Goal: Find specific page/section: Find specific page/section

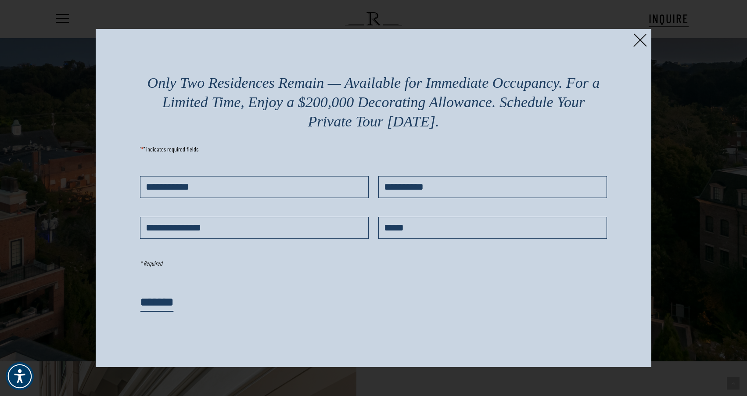
scroll to position [845, 0]
click at [634, 37] on img at bounding box center [640, 40] width 14 height 14
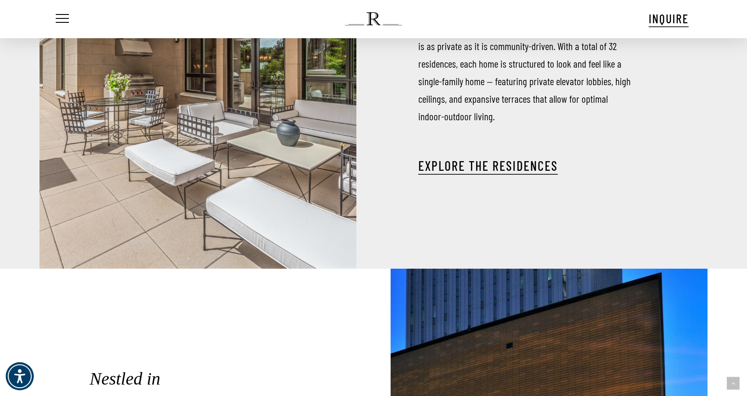
scroll to position [1334, 0]
click at [500, 157] on link "EXPLORE THE RESIDENCES" at bounding box center [488, 165] width 140 height 16
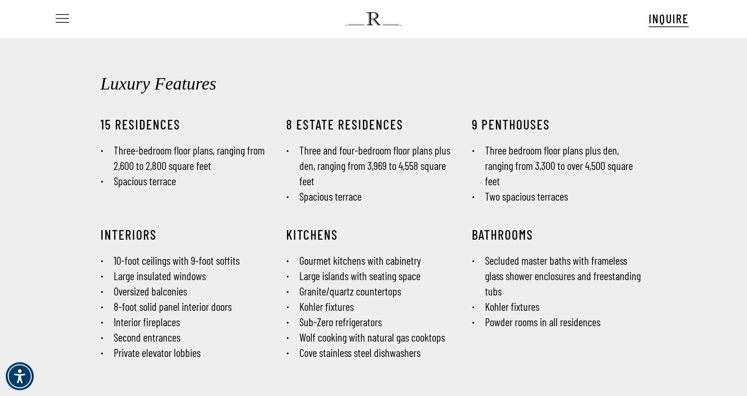
click at [60, 16] on span "Navigation Menu" at bounding box center [62, 19] width 10 height 12
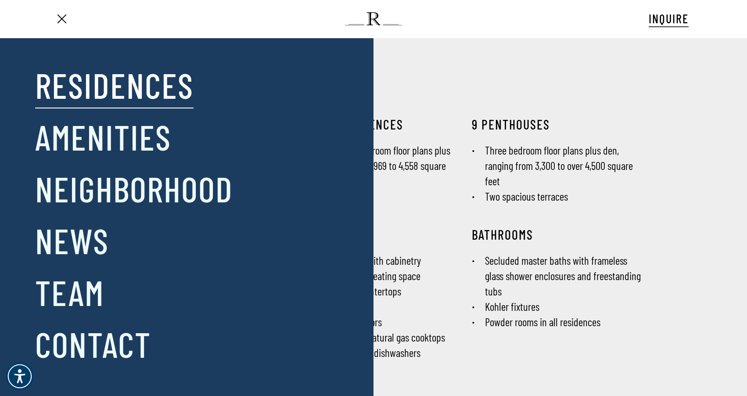
click at [97, 84] on link "Residences" at bounding box center [114, 85] width 158 height 46
